Goal: Transaction & Acquisition: Purchase product/service

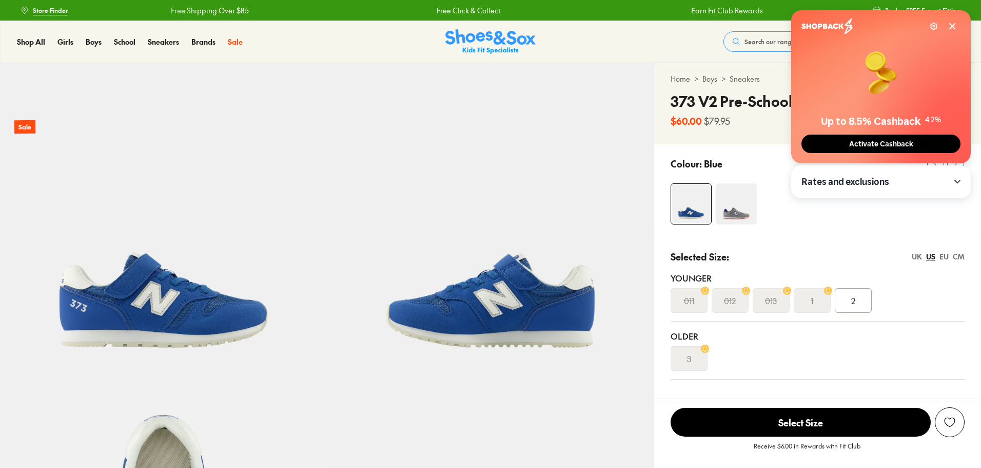
select select "*"
click at [850, 300] on div "2" at bounding box center [853, 300] width 37 height 25
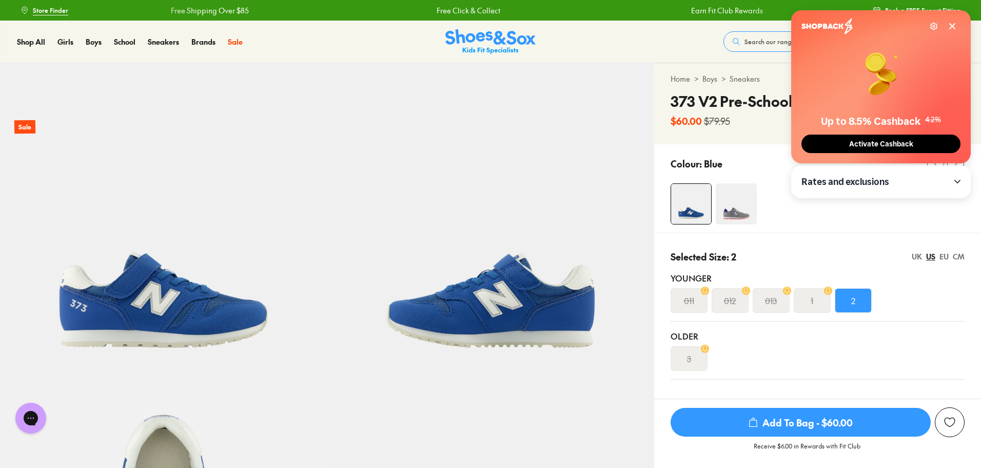
click at [890, 138] on button "Activate Cashback" at bounding box center [881, 143] width 159 height 18
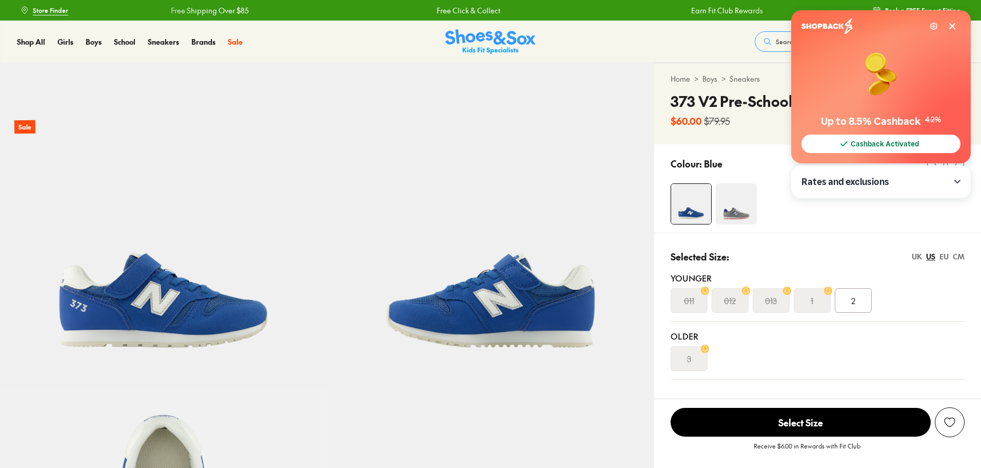
click at [862, 304] on div "2" at bounding box center [853, 300] width 37 height 25
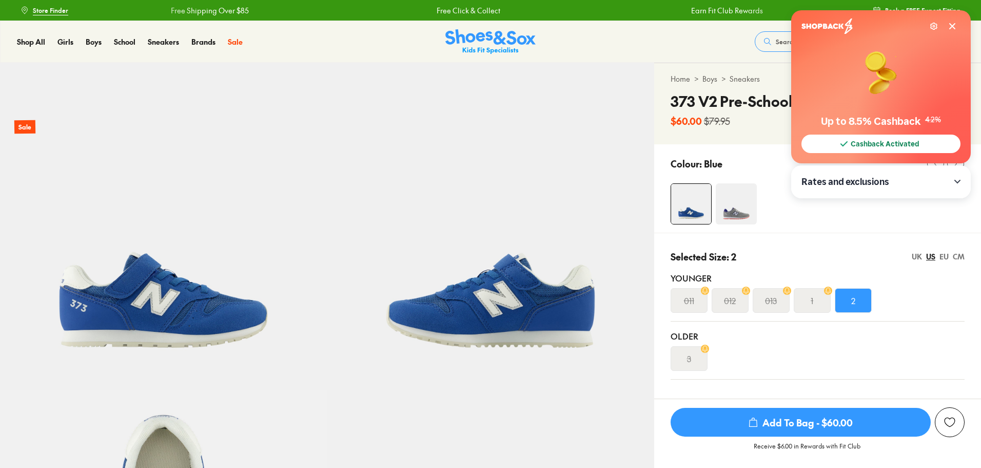
select select "*"
click at [867, 427] on span "Add To Bag - $60.00" at bounding box center [801, 422] width 260 height 29
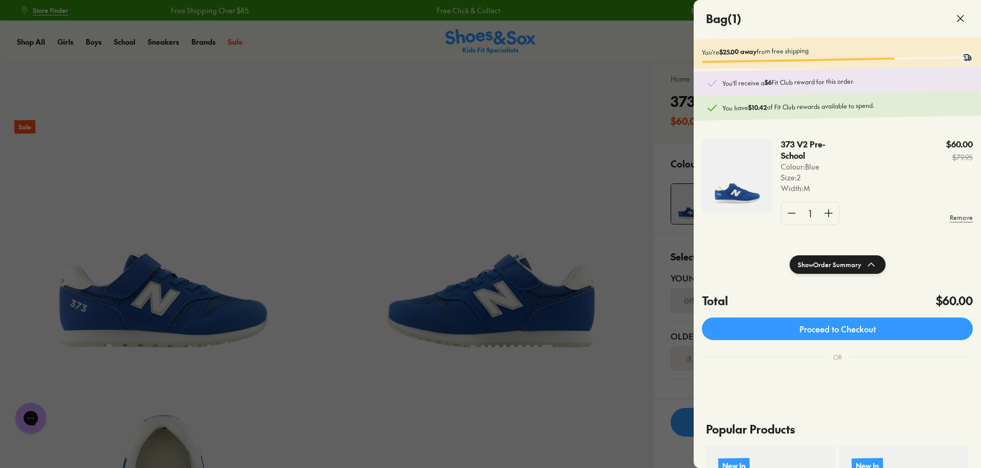
scroll to position [51, 0]
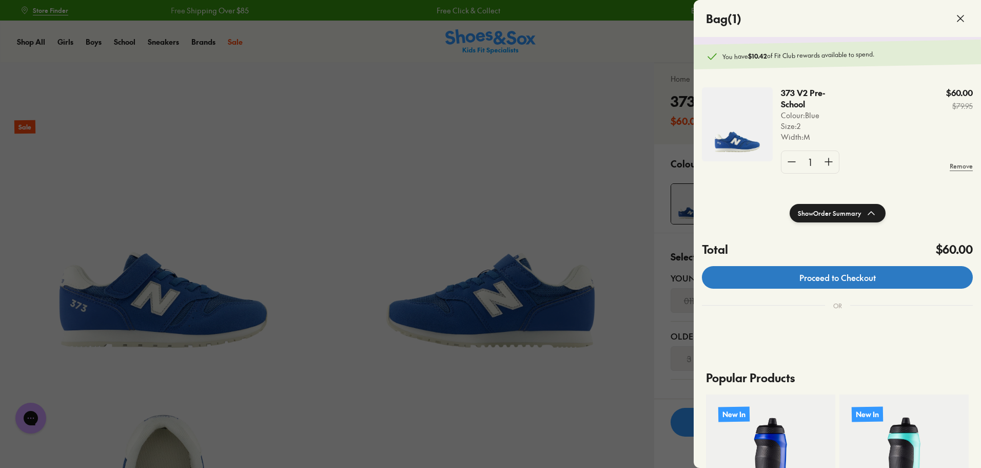
click at [833, 284] on link "Proceed to Checkout" at bounding box center [837, 277] width 271 height 23
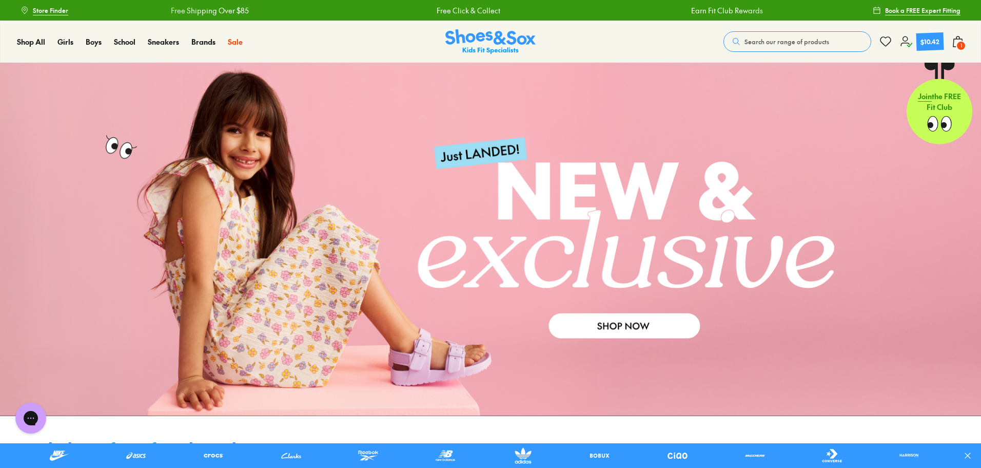
click at [955, 42] on icon at bounding box center [958, 41] width 12 height 12
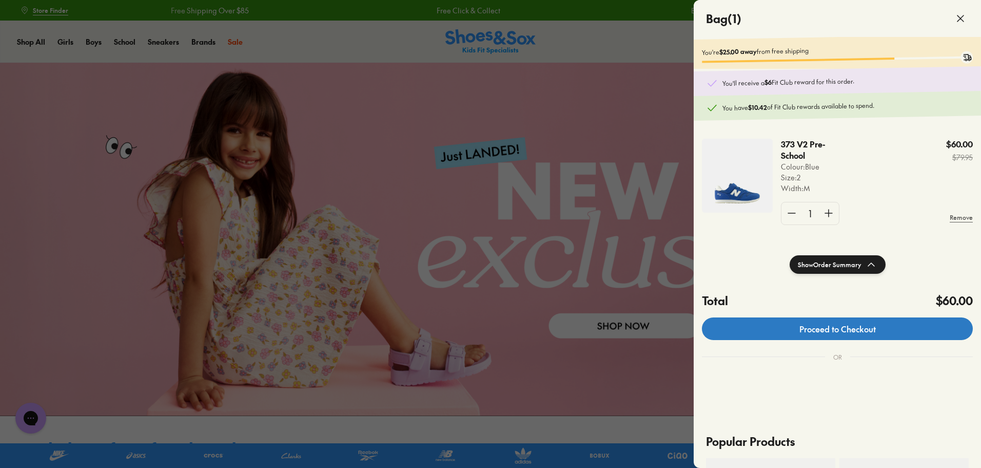
click at [882, 332] on link "Proceed to Checkout" at bounding box center [837, 328] width 271 height 23
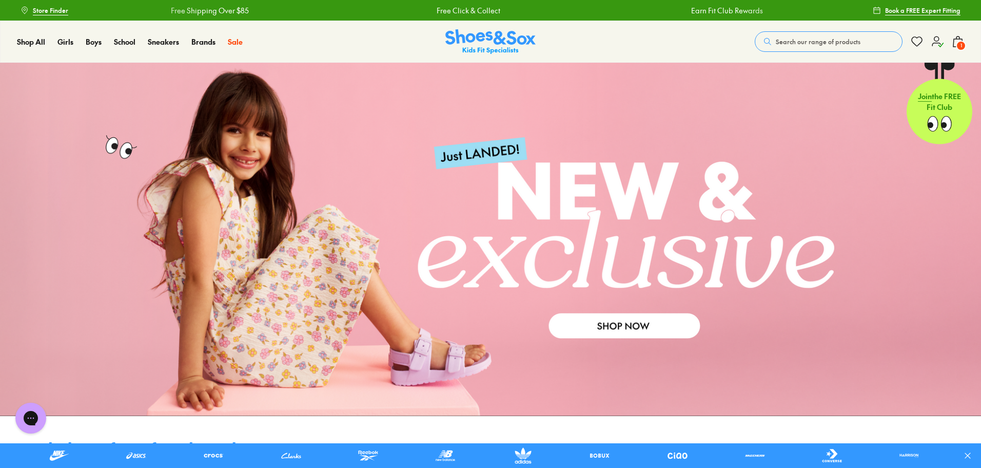
click at [966, 45] on div "Shop All Shop All Shop All New Arrivals Up to 40% Off Sale Online Only Best Sel…" at bounding box center [490, 42] width 981 height 42
click at [962, 45] on span "1" at bounding box center [961, 46] width 10 height 10
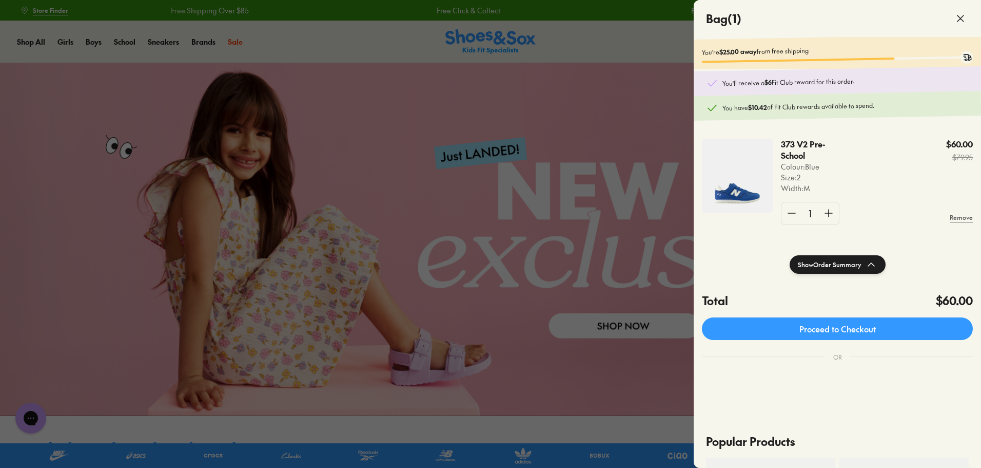
click at [864, 110] on p "You have $10.42 of Fit Club rewards available to spend." at bounding box center [846, 105] width 246 height 13
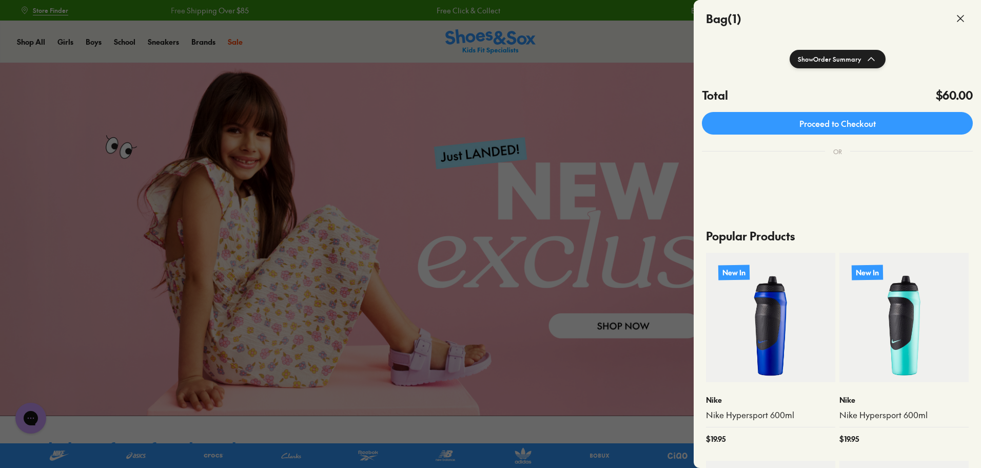
scroll to position [154, 0]
